Goal: Task Accomplishment & Management: Use online tool/utility

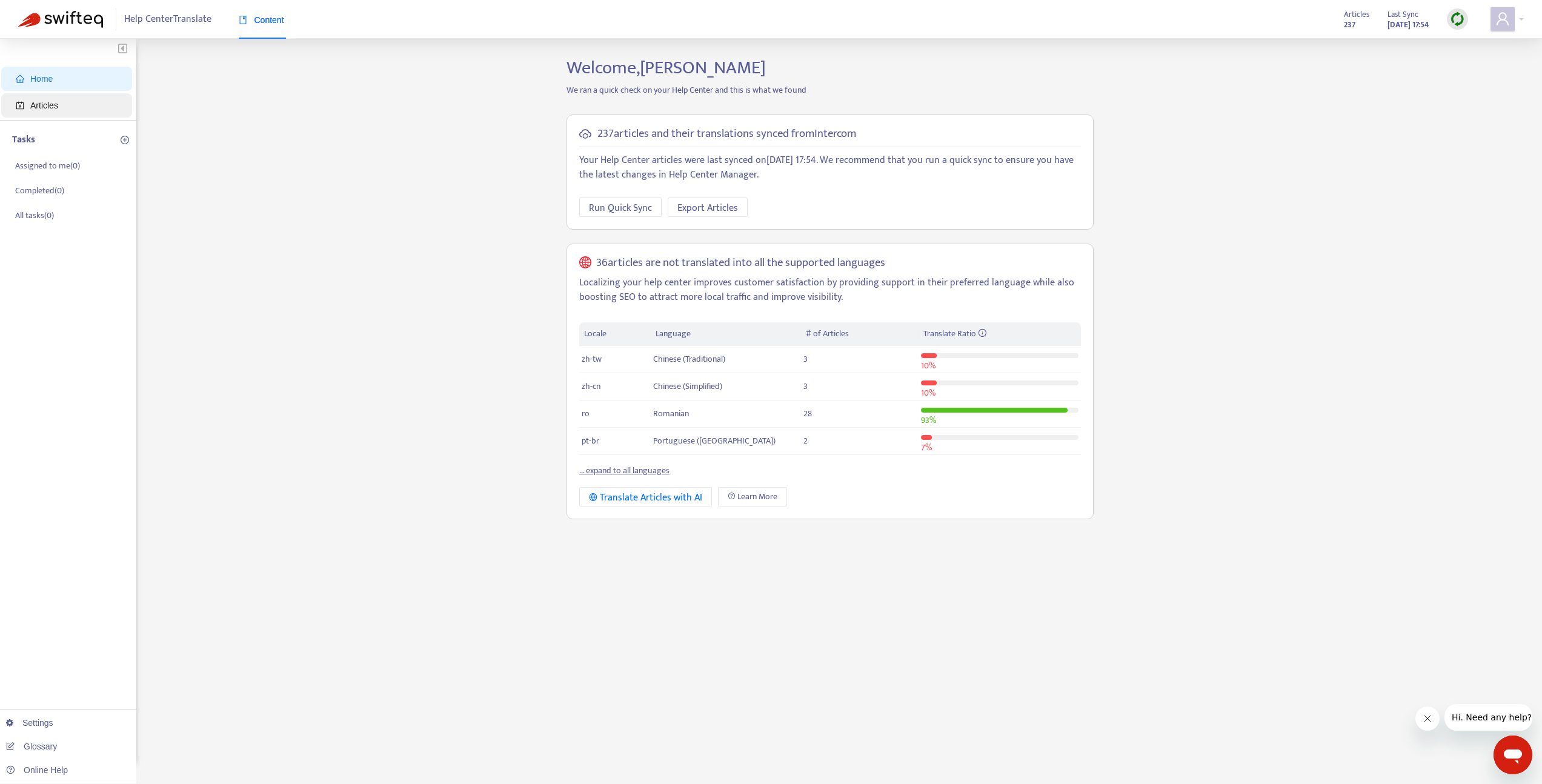
click at [63, 110] on span "Articles" at bounding box center [69, 105] width 106 height 24
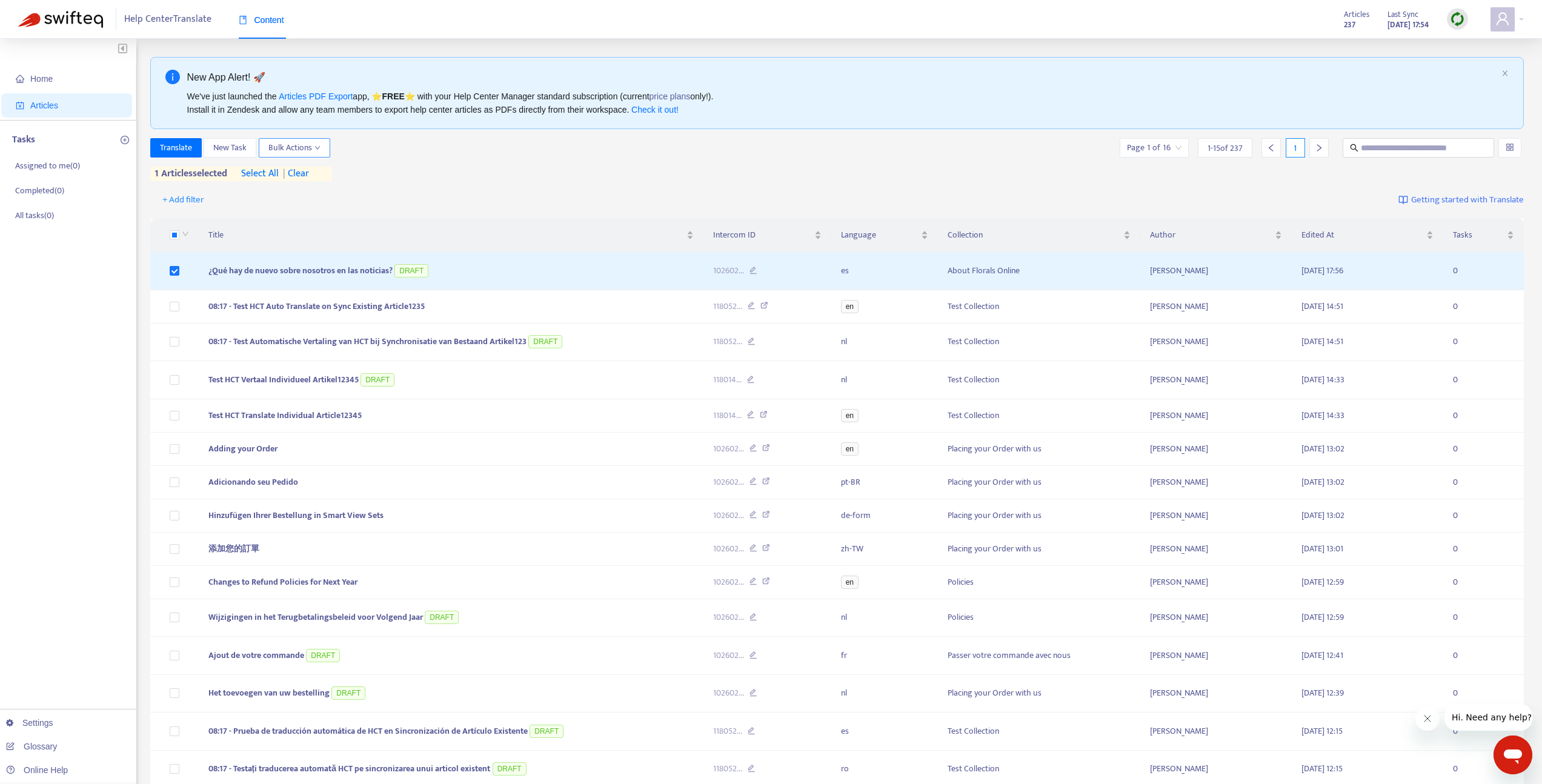
click at [287, 147] on span "Bulk Actions" at bounding box center [294, 147] width 52 height 13
click at [306, 192] on span "Save to Intercom" at bounding box center [299, 191] width 61 height 14
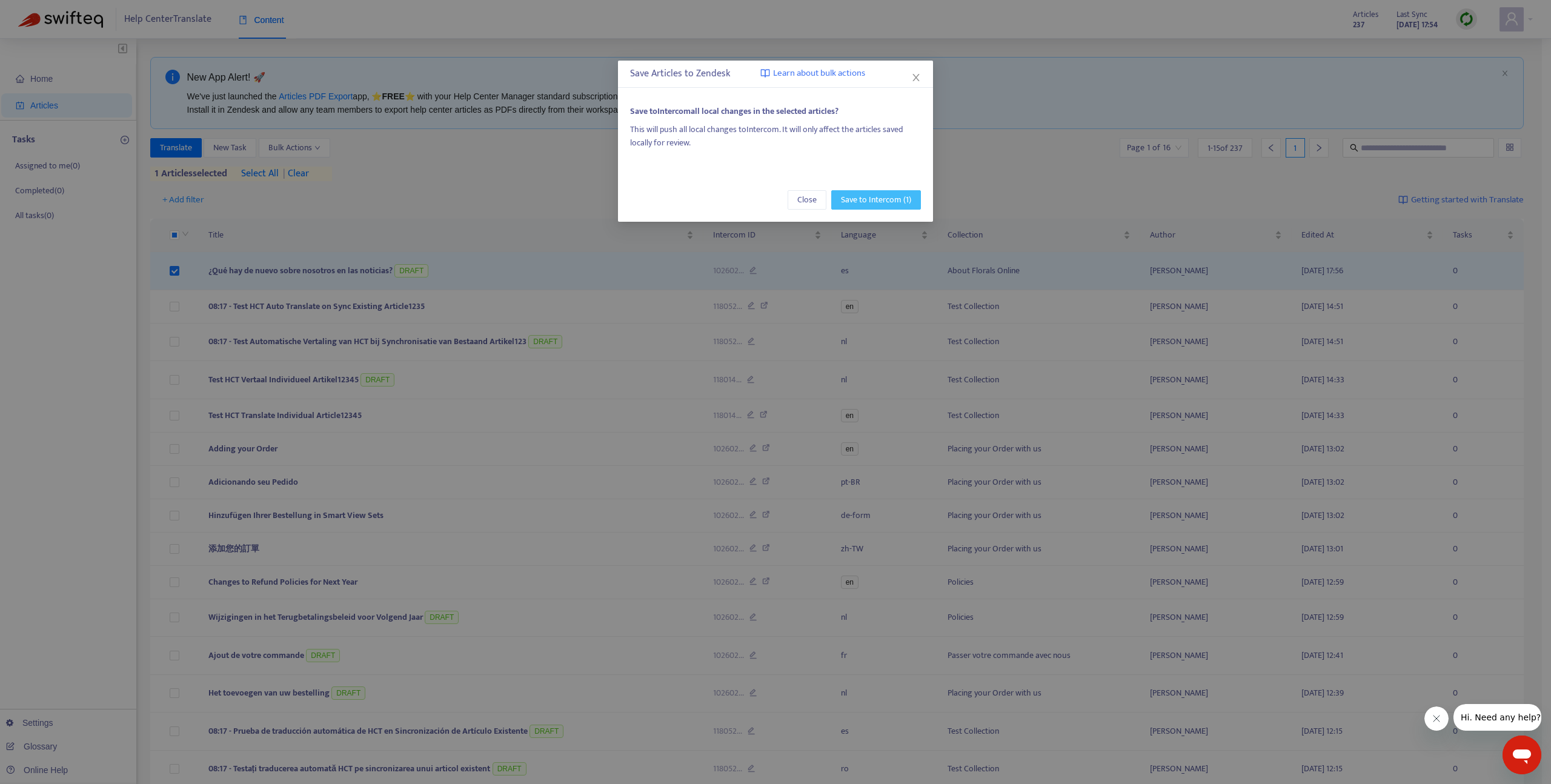
click at [895, 202] on span "Save to Intercom (1)" at bounding box center [875, 200] width 70 height 13
click at [873, 200] on span "Save to Intercom (1)" at bounding box center [875, 200] width 70 height 13
click at [875, 208] on button "Save to Intercom (1)" at bounding box center [875, 200] width 90 height 19
click at [874, 199] on span "Save to Intercom (1)" at bounding box center [875, 200] width 70 height 13
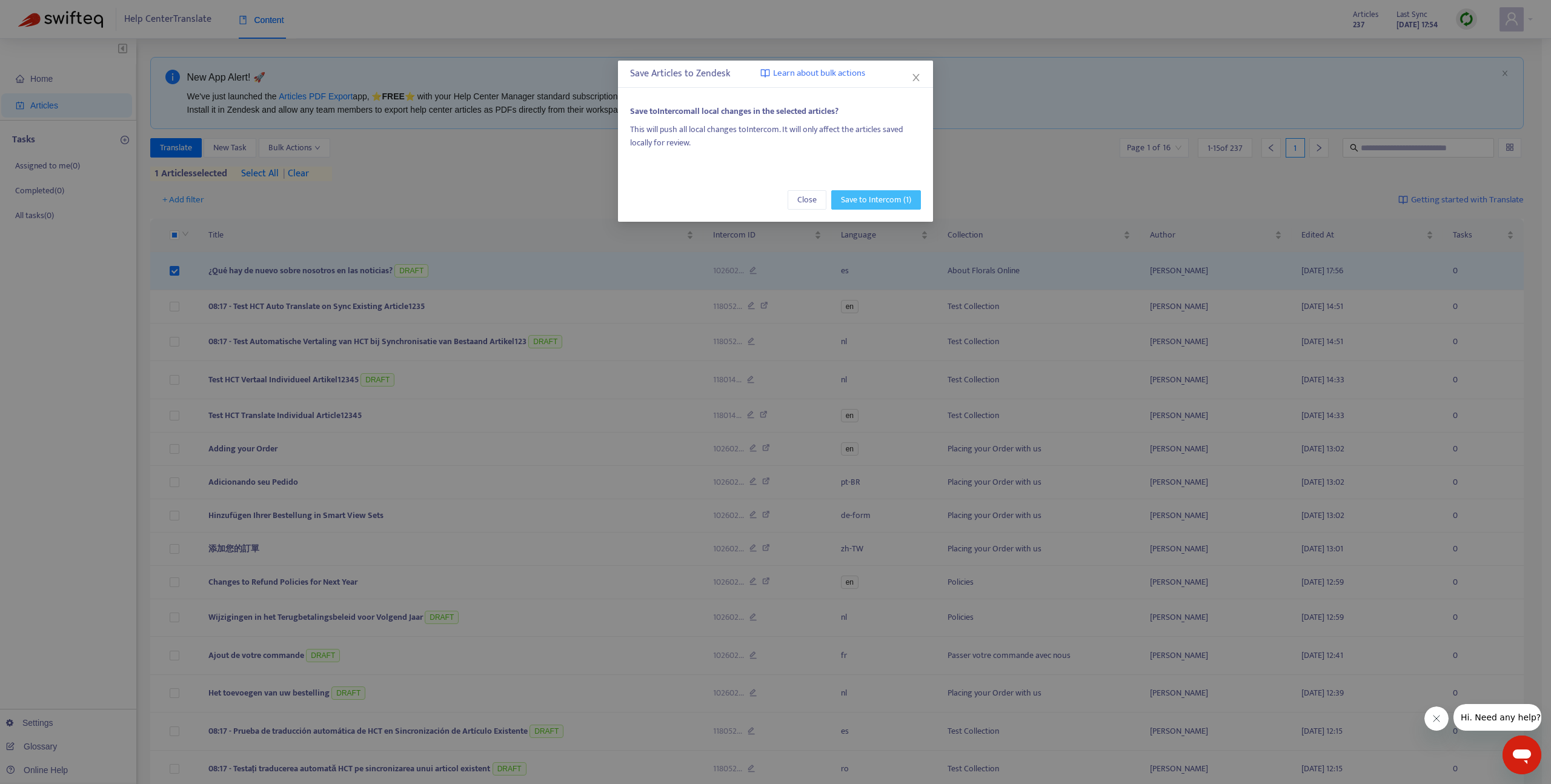
click at [874, 199] on span "Save to Intercom (1)" at bounding box center [875, 200] width 70 height 13
click at [882, 193] on span "Save to Intercom (1)" at bounding box center [875, 200] width 70 height 13
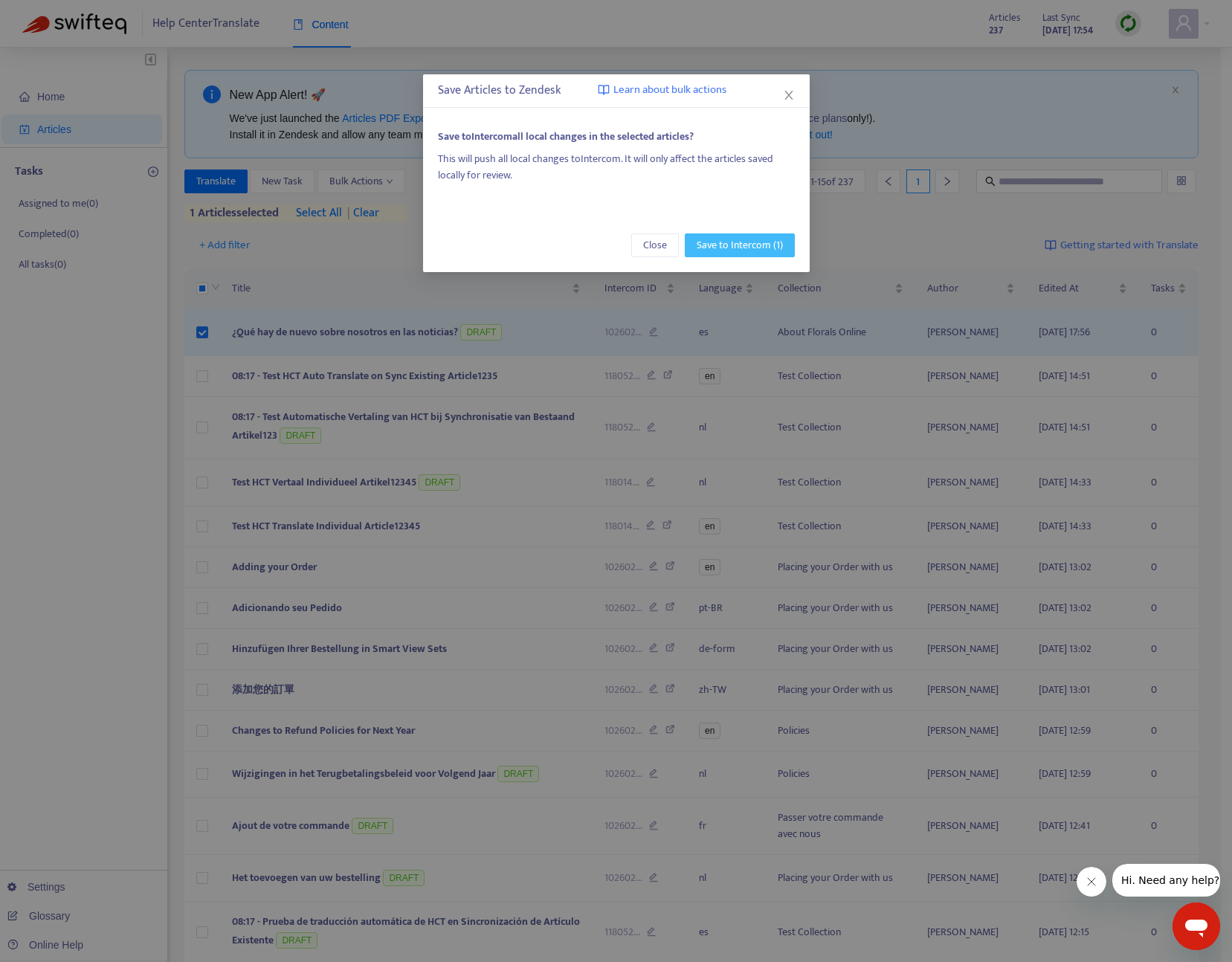
click at [716, 246] on span "Save to Intercom (1)" at bounding box center [739, 245] width 86 height 16
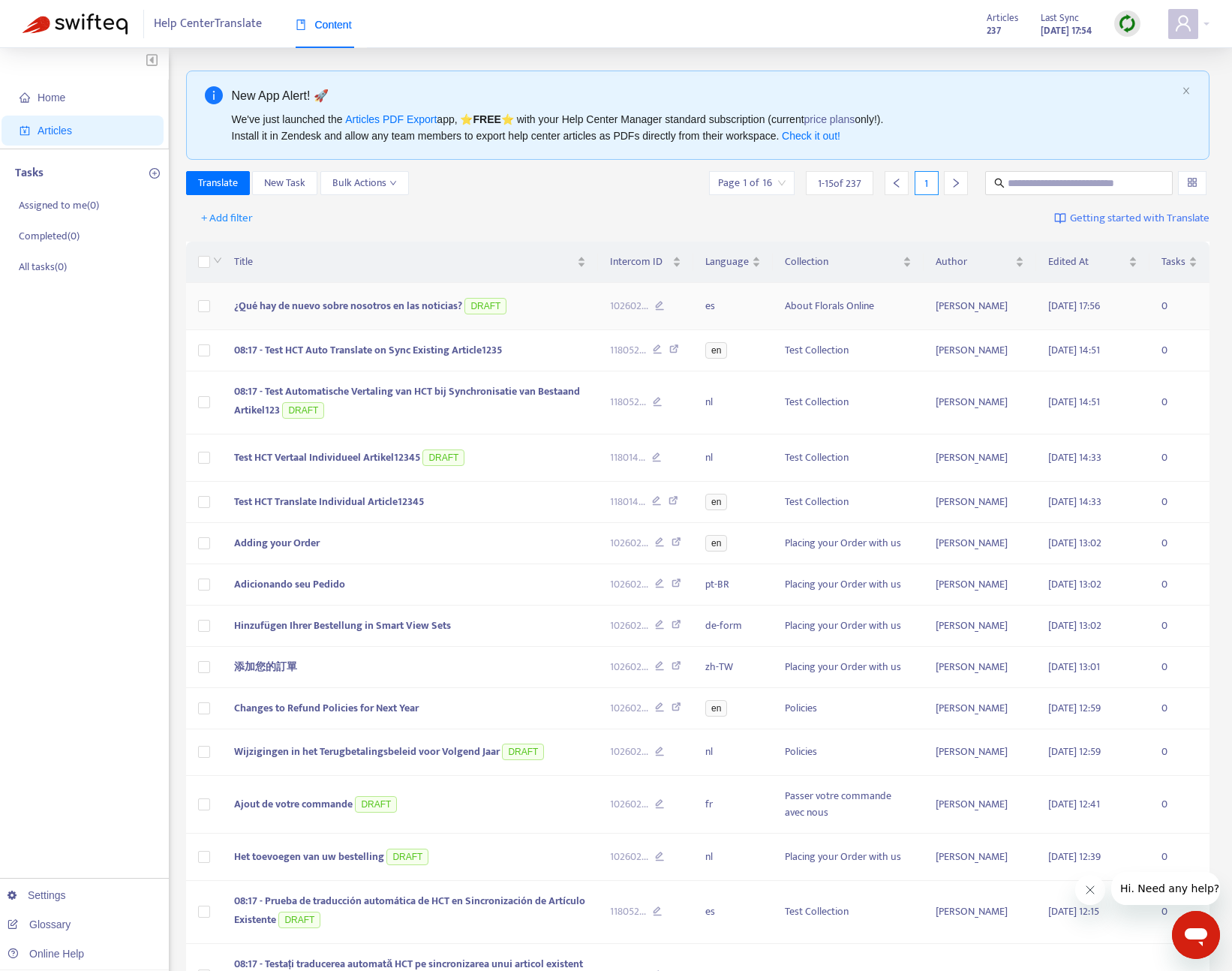
click at [623, 304] on span "102602 ..." at bounding box center [629, 306] width 38 height 16
click at [1055, 181] on input "text" at bounding box center [1079, 183] width 144 height 16
paste input "********"
type input "********"
